Goal: Task Accomplishment & Management: Manage account settings

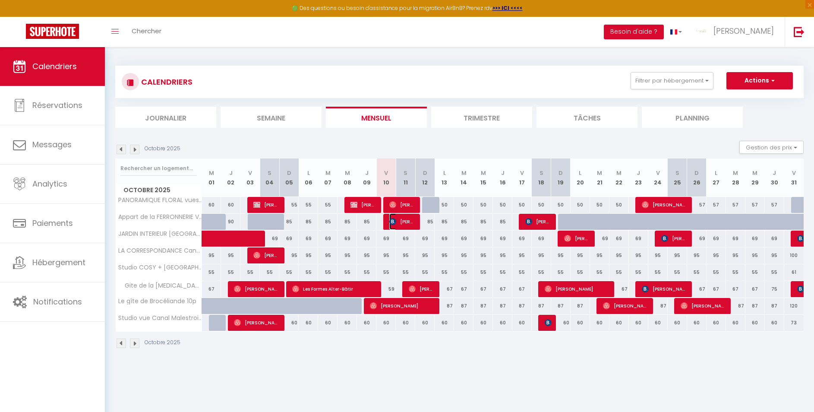
click at [403, 223] on span "[PERSON_NAME]" at bounding box center [402, 221] width 26 height 16
select select "OK"
select select "0"
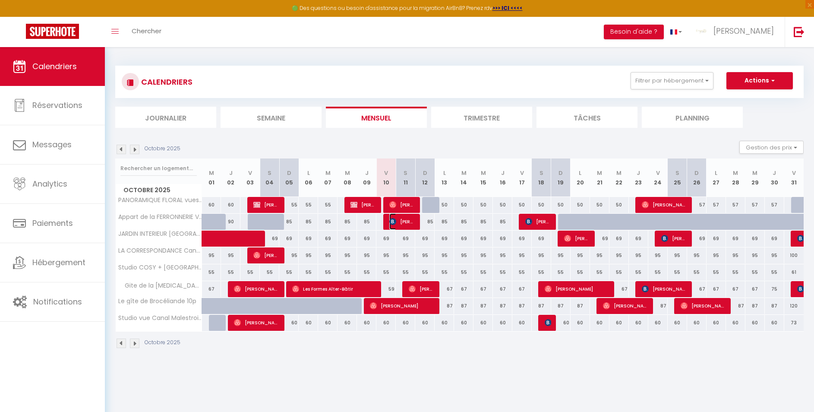
select select "1"
select select
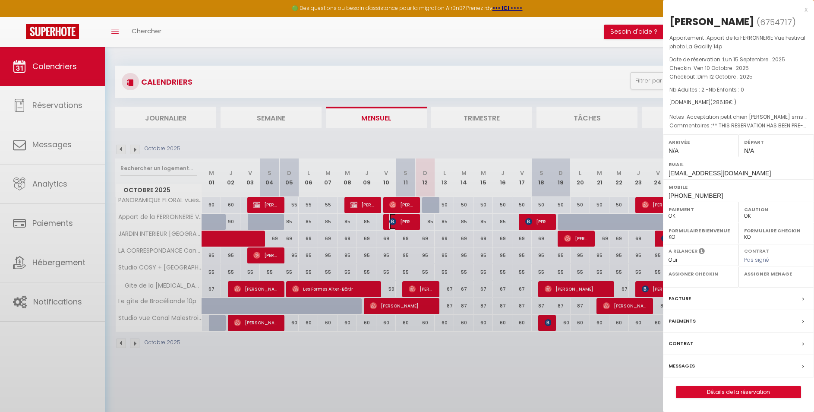
select select "41026"
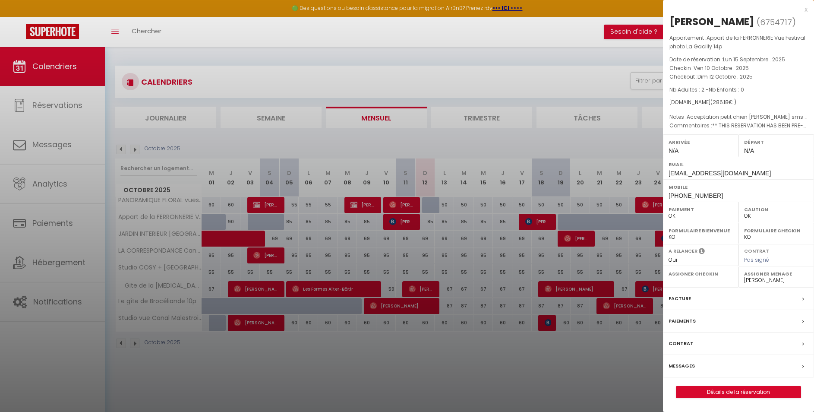
click at [690, 362] on label "Messages" at bounding box center [681, 365] width 26 height 9
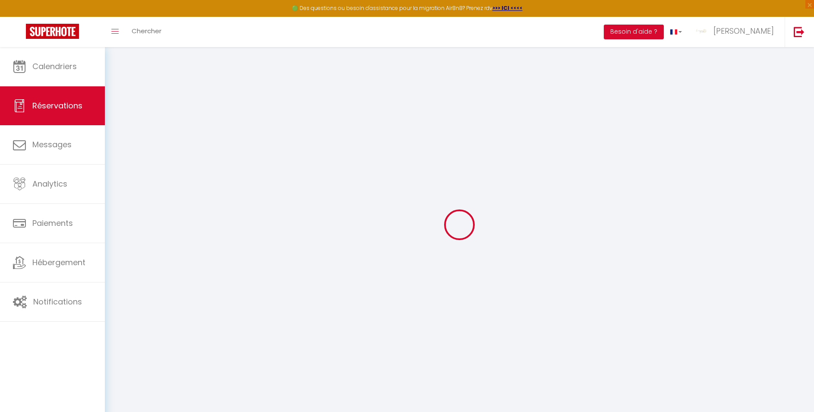
select select
checkbox input "false"
select select
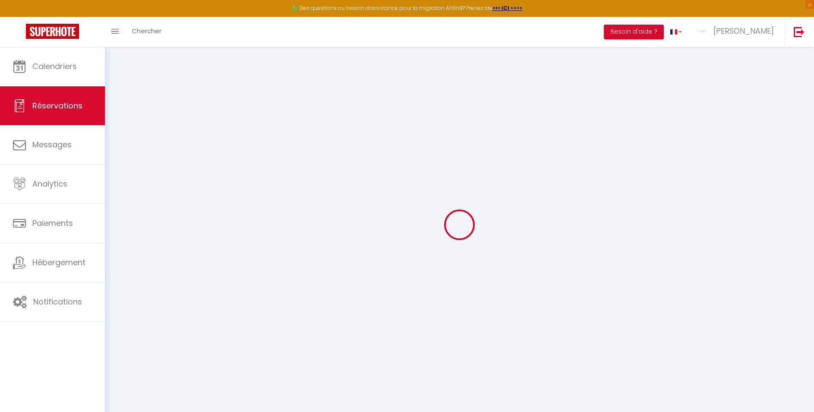
checkbox input "false"
select select
checkbox input "false"
type textarea "** THIS RESERVATION HAS BEEN PRE-PAID ** Reservation has a cancellation grace p…"
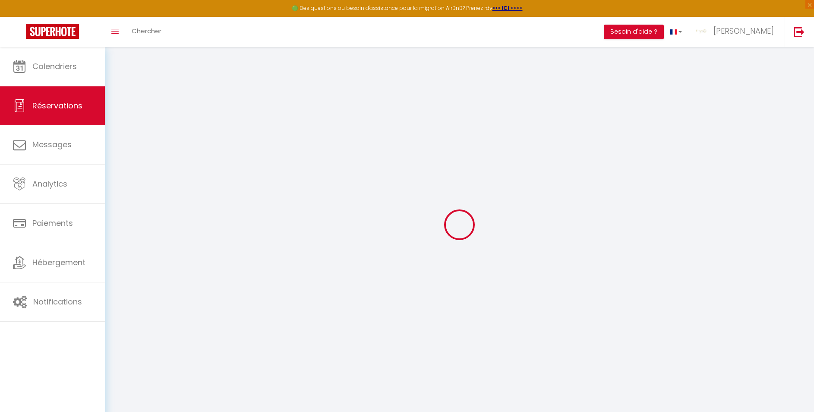
type textarea "Acceptation petit chien [PERSON_NAME] sms le [DATE] Attendus a la fête de la Na…"
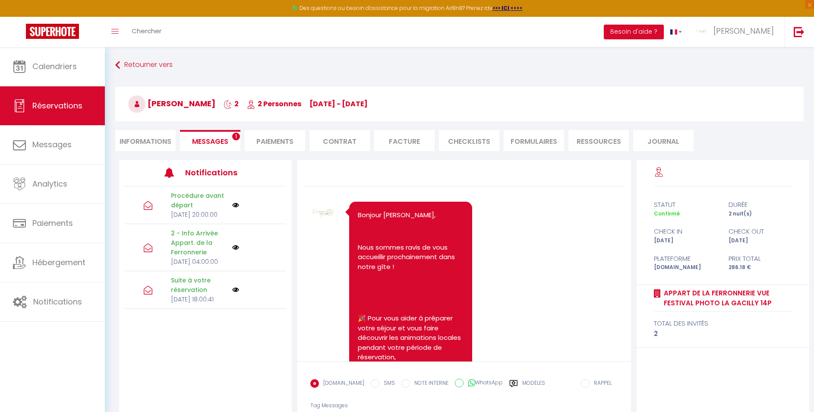
scroll to position [3611, 0]
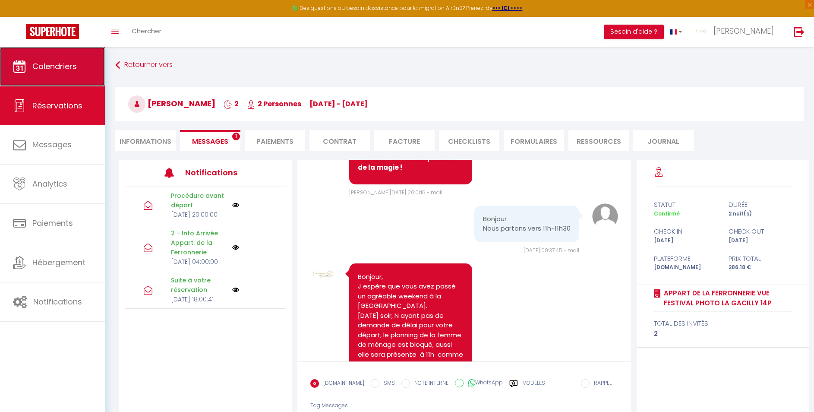
click at [69, 53] on link "Calendriers" at bounding box center [52, 66] width 105 height 39
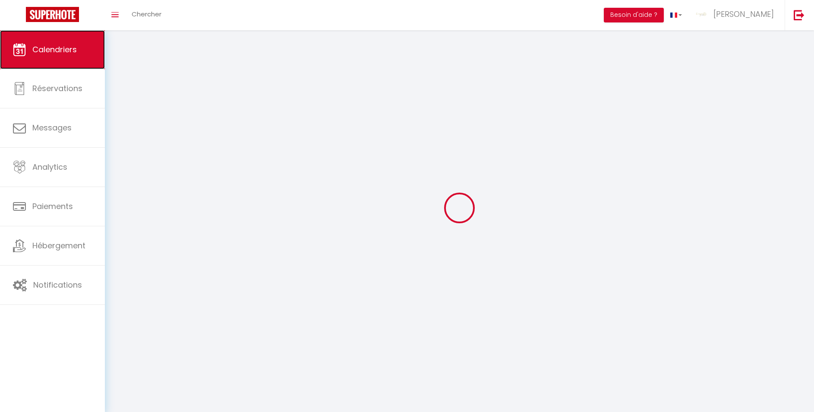
click at [67, 59] on link "Calendriers" at bounding box center [52, 49] width 105 height 39
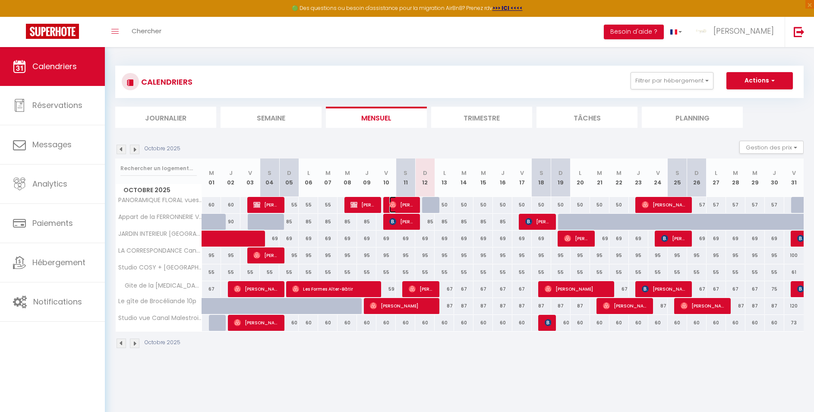
click at [403, 204] on span "[PERSON_NAME]" at bounding box center [402, 204] width 26 height 16
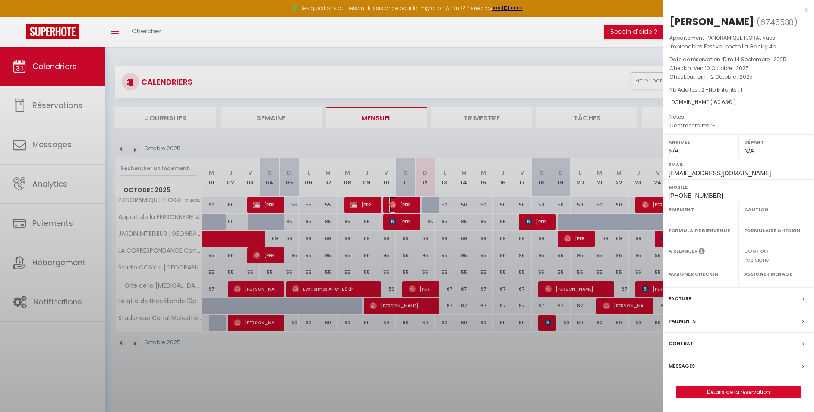
select select "OK"
select select "0"
select select "1"
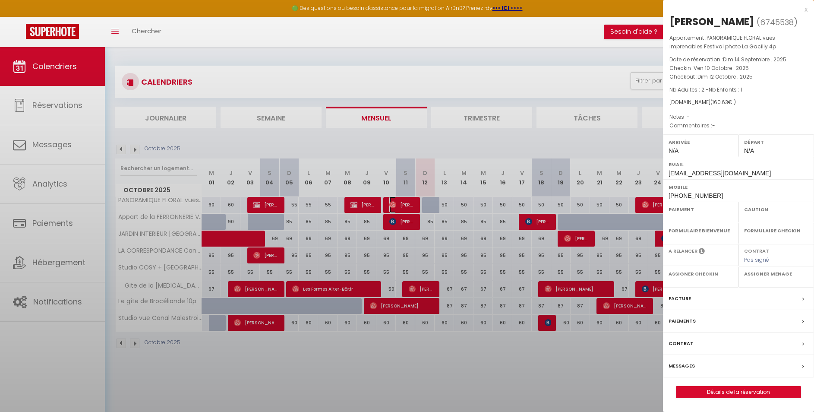
select select
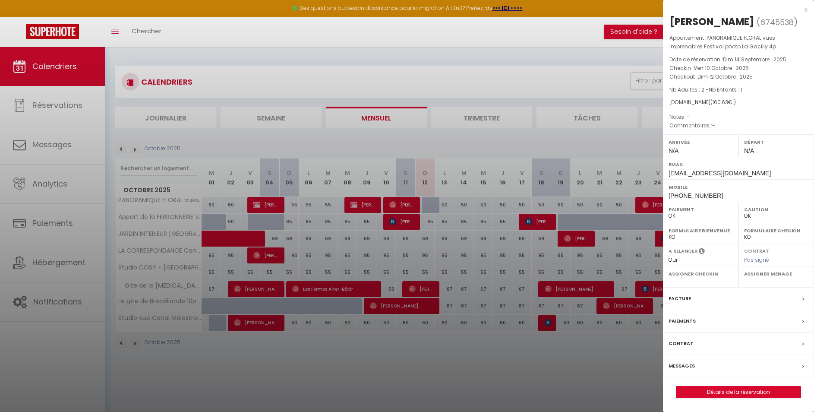
click at [684, 366] on label "Messages" at bounding box center [681, 365] width 26 height 9
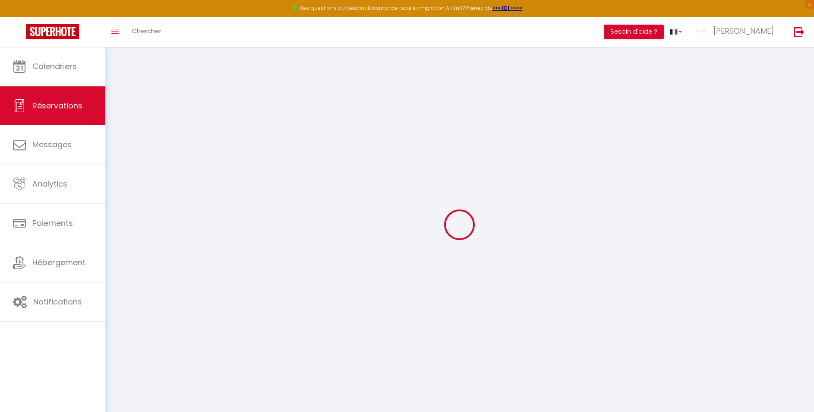
select select
checkbox input "false"
select select
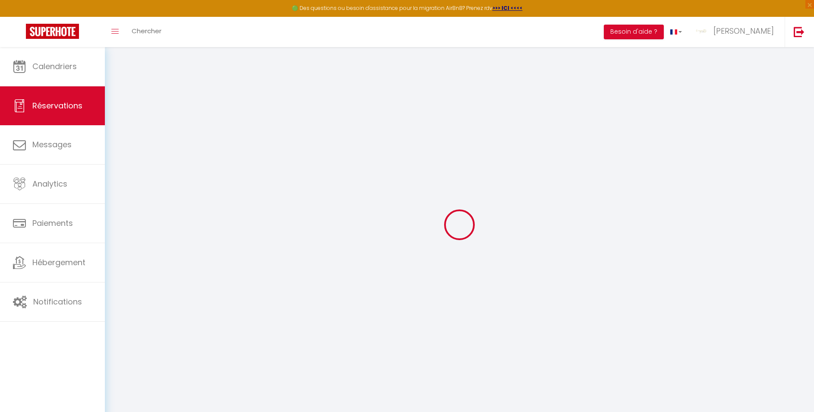
select select
checkbox input "false"
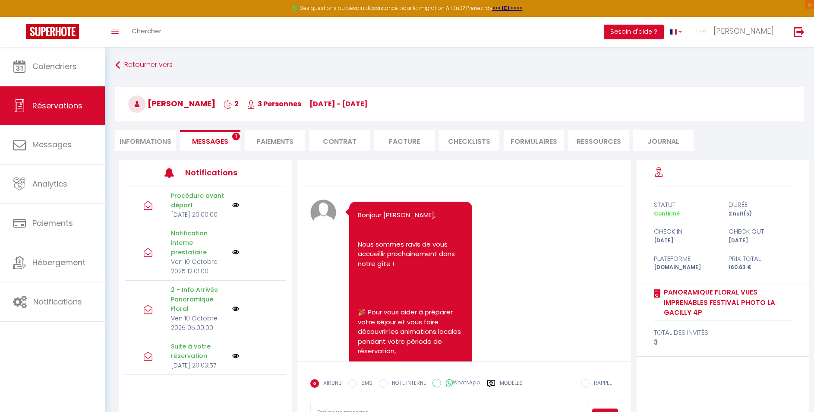
scroll to position [2120, 0]
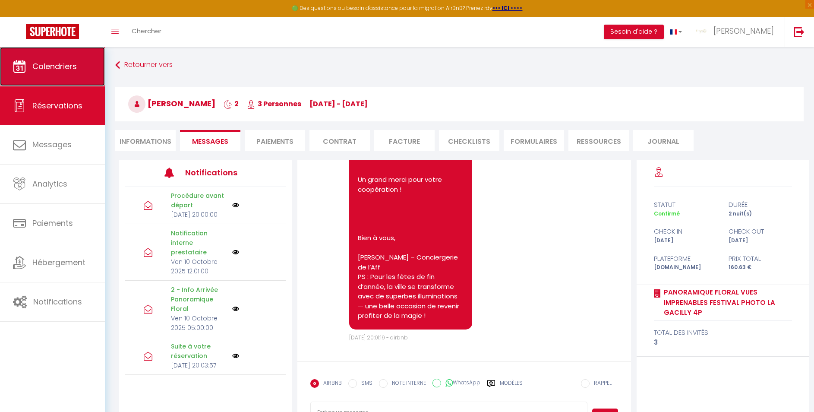
click at [45, 73] on link "Calendriers" at bounding box center [52, 66] width 105 height 39
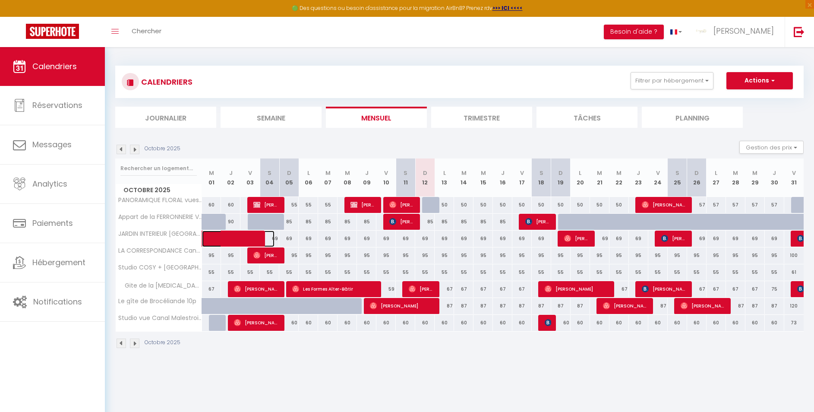
click at [240, 240] on span at bounding box center [245, 238] width 60 height 16
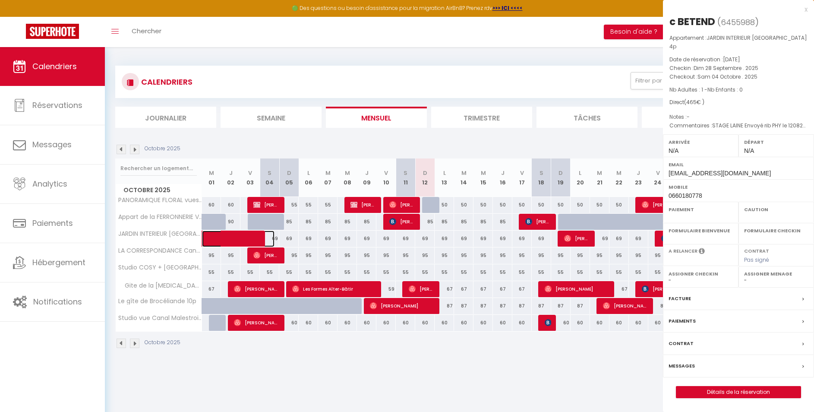
select select "OK"
select select "KO"
select select "0"
select select "1"
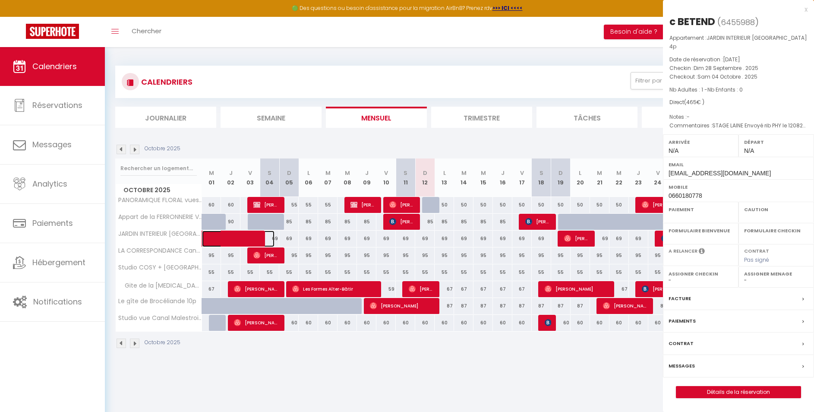
select select
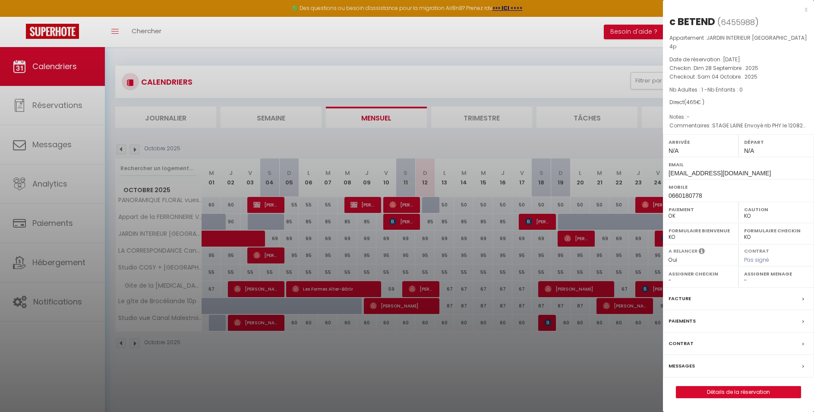
click at [268, 143] on div at bounding box center [407, 206] width 814 height 412
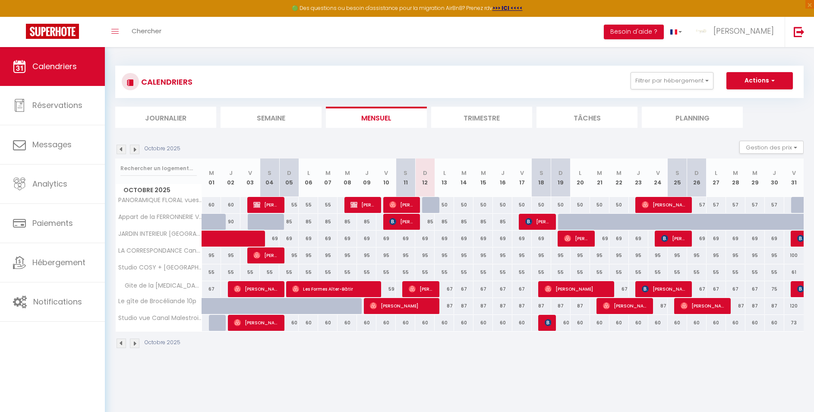
click at [121, 149] on img at bounding box center [121, 149] width 9 height 9
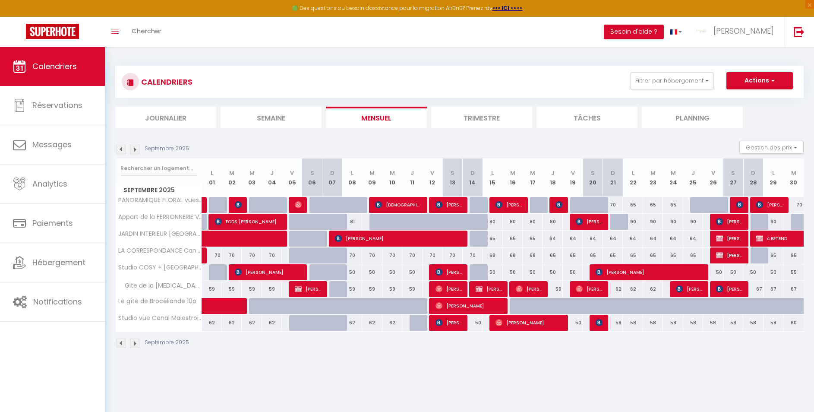
click at [136, 148] on img at bounding box center [134, 149] width 9 height 9
